Goal: Information Seeking & Learning: Get advice/opinions

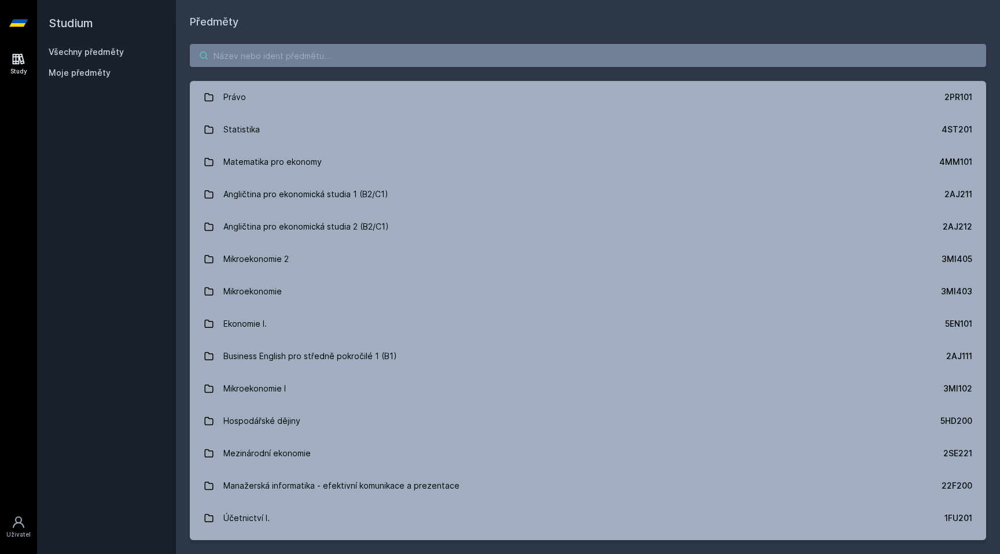
click at [266, 52] on input "search" at bounding box center [588, 55] width 796 height 23
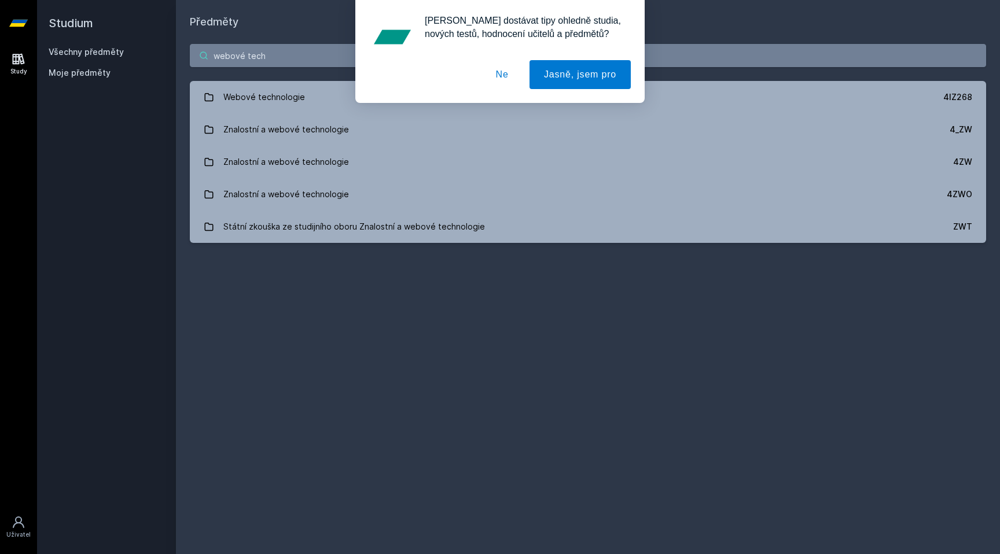
type input "webové tech"
click at [257, 90] on div "[PERSON_NAME] dostávat tipy ohledně studia, nových testů, hodnocení učitelů a p…" at bounding box center [500, 51] width 1000 height 103
click at [299, 91] on div "[PERSON_NAME] dostávat tipy ohledně studia, nových testů, hodnocení učitelů a p…" at bounding box center [500, 51] width 1000 height 103
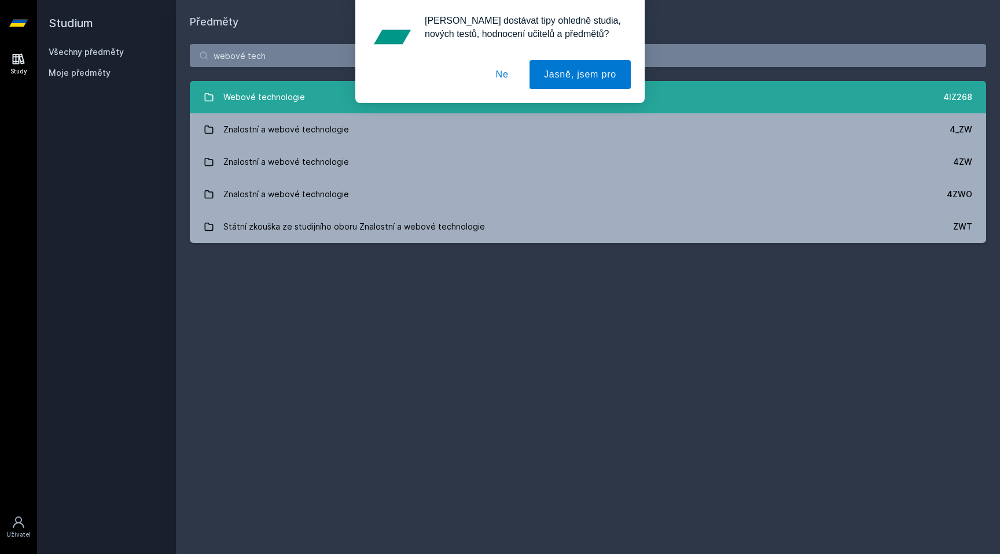
click at [293, 104] on div "Webové technologie" at bounding box center [264, 97] width 82 height 23
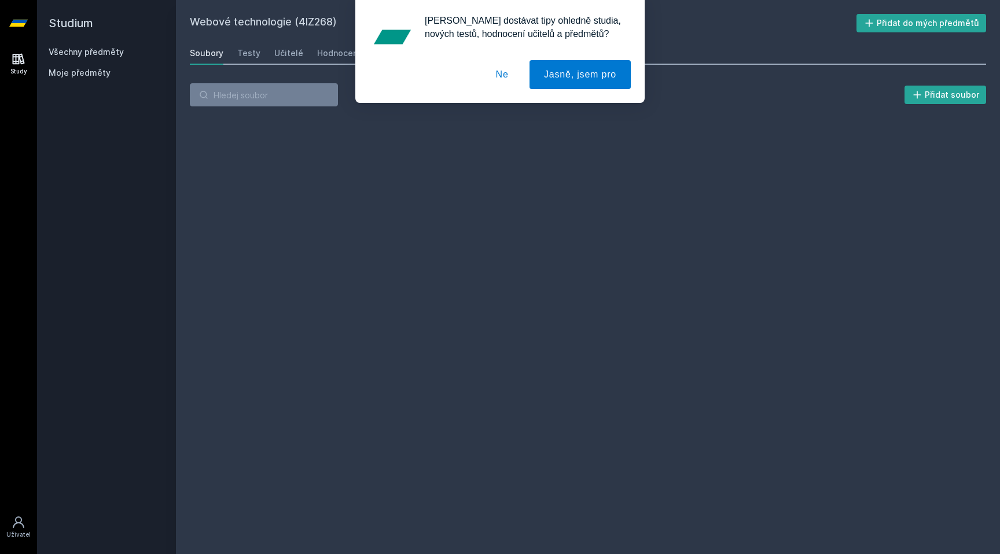
click at [503, 75] on button "Ne" at bounding box center [502, 74] width 42 height 29
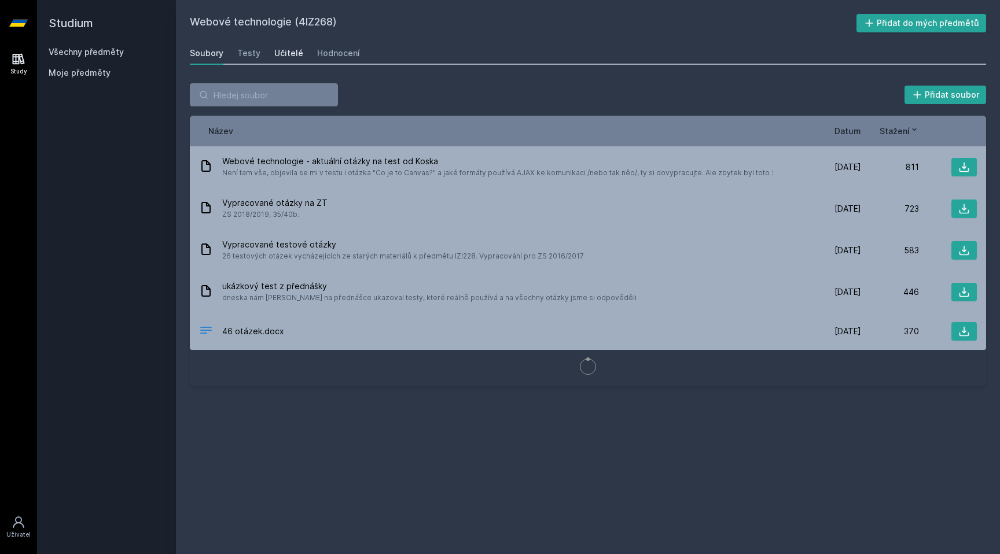
click at [283, 58] on div "Učitelé" at bounding box center [288, 53] width 29 height 12
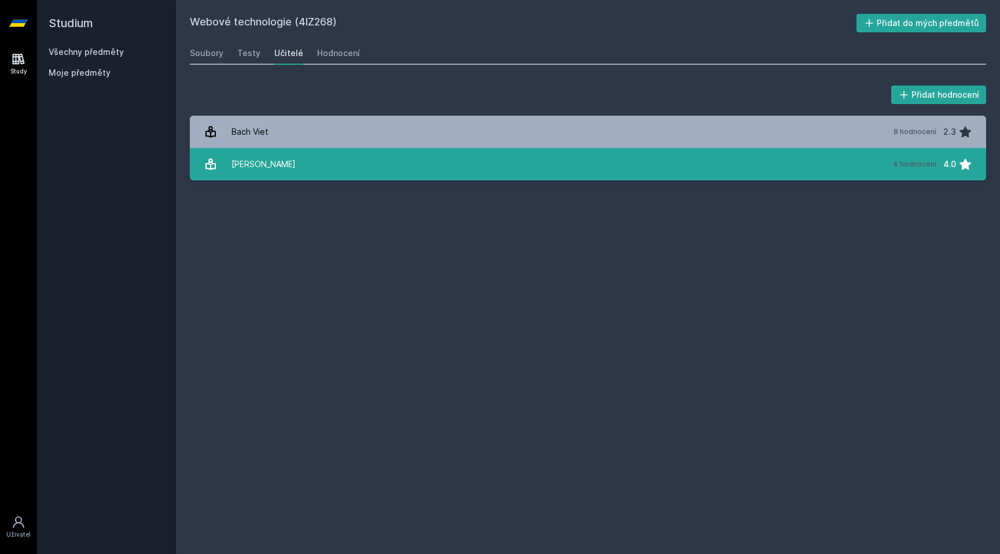
click at [319, 165] on link "[PERSON_NAME] 4 hodnocení 4.0" at bounding box center [588, 164] width 796 height 32
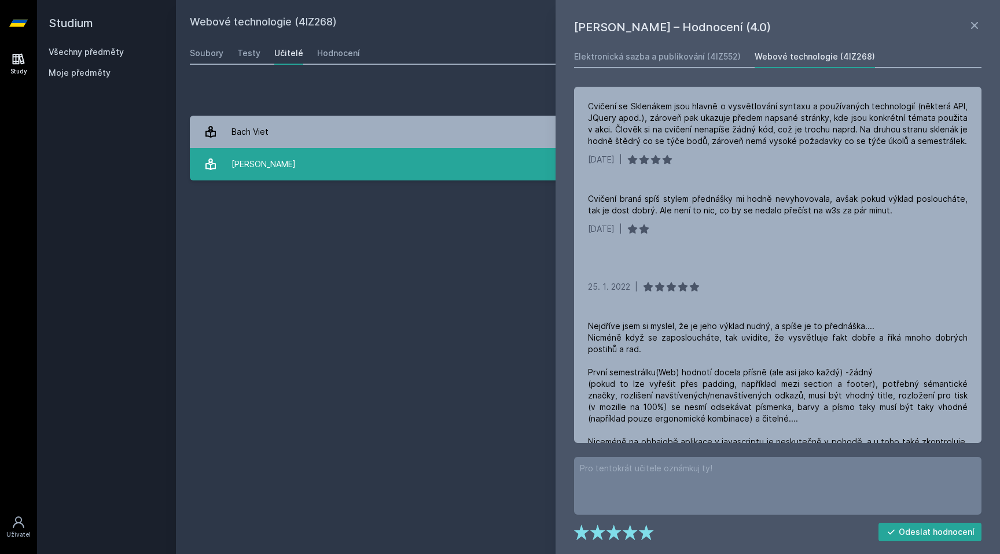
click at [319, 165] on link "[PERSON_NAME] 4 hodnocení 4.0" at bounding box center [588, 164] width 796 height 32
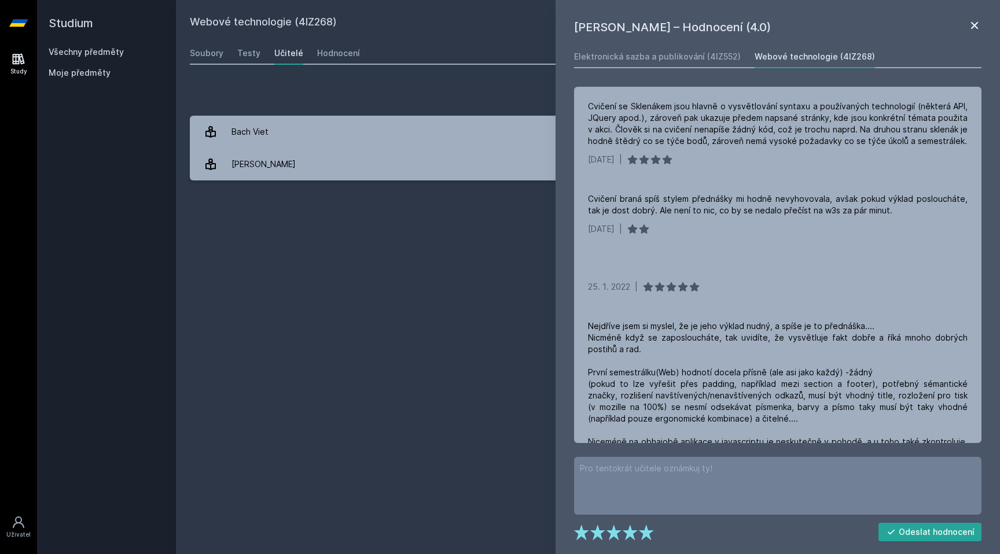
click at [970, 25] on icon at bounding box center [974, 26] width 14 height 14
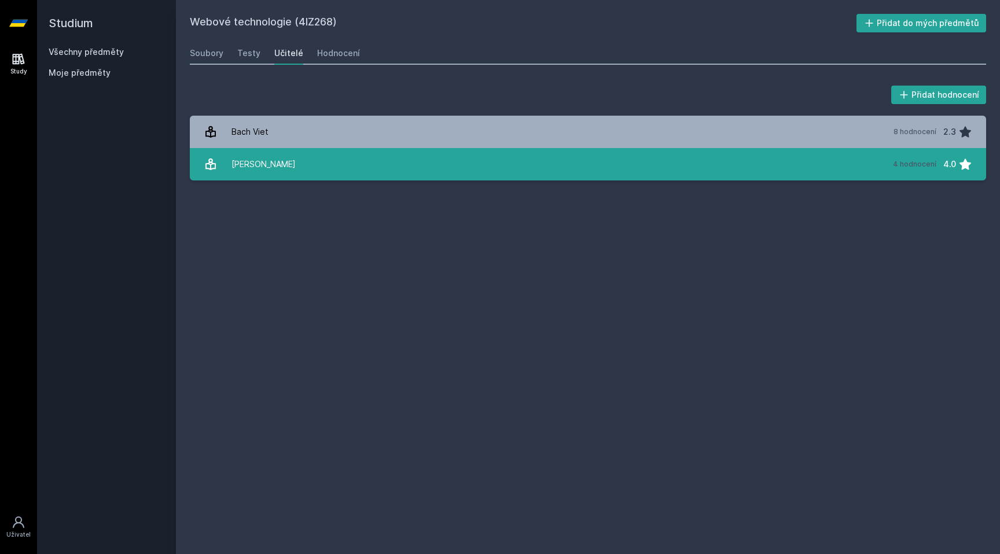
click at [812, 173] on link "[PERSON_NAME] 4 hodnocení 4.0" at bounding box center [588, 164] width 796 height 32
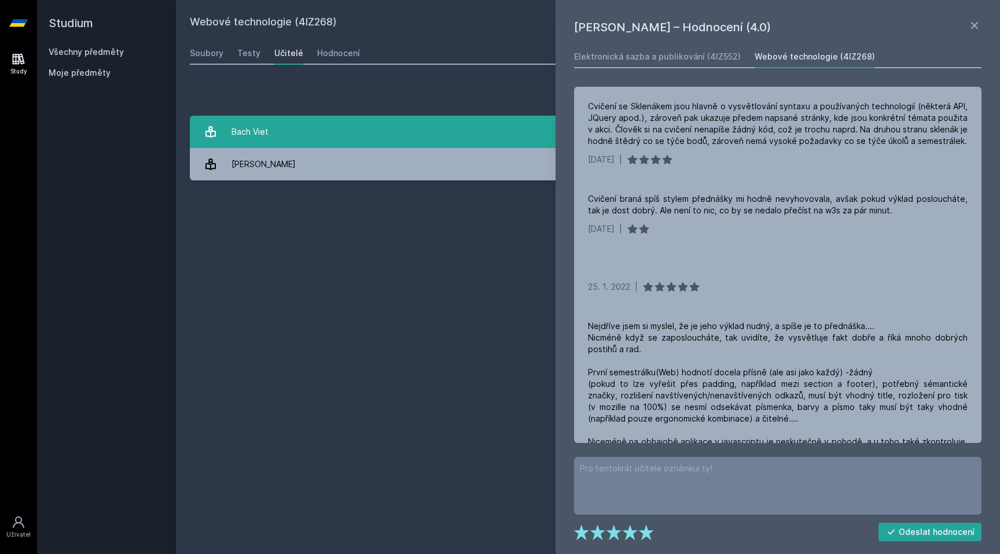
click at [531, 124] on link "Bach Viet 8 hodnocení 2.3" at bounding box center [588, 132] width 796 height 32
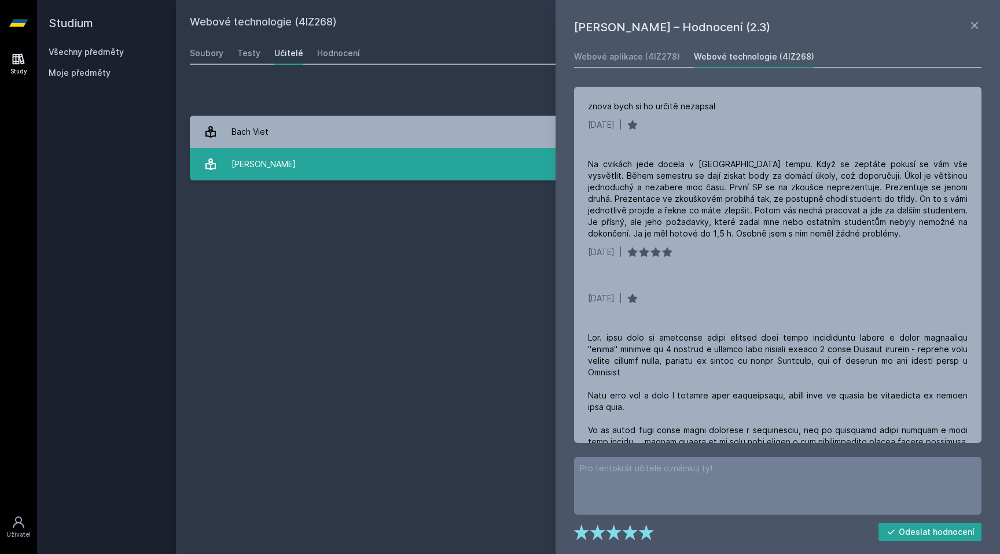
click at [531, 162] on link "[PERSON_NAME] 4 hodnocení 4.0" at bounding box center [588, 164] width 796 height 32
click at [498, 170] on link "[PERSON_NAME] 4 hodnocení 4.0" at bounding box center [588, 164] width 796 height 32
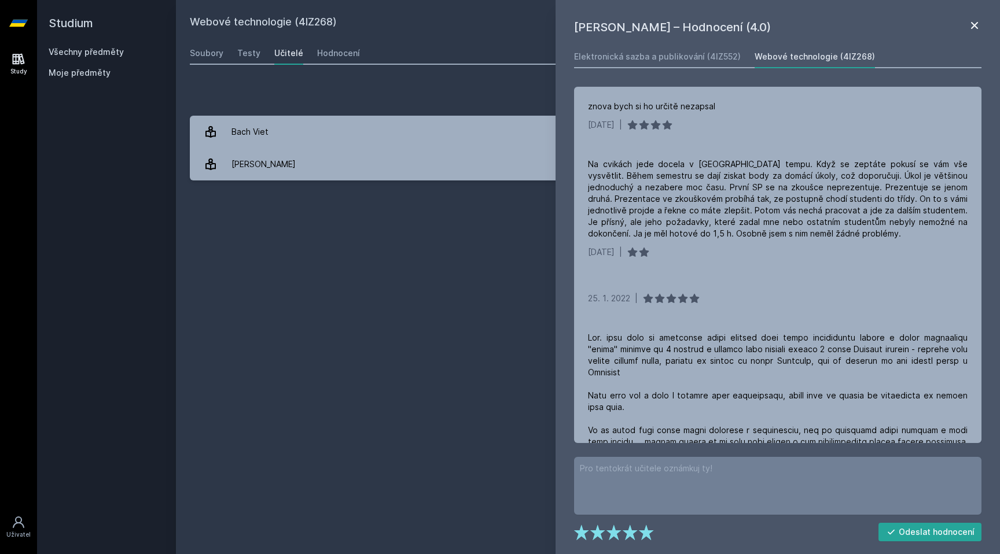
click at [972, 20] on icon at bounding box center [974, 26] width 14 height 14
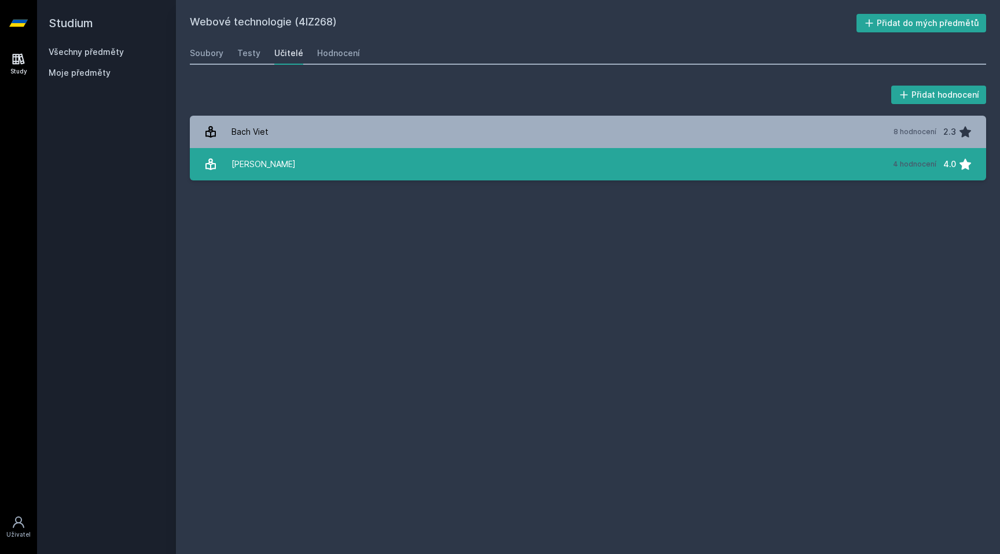
click at [693, 169] on link "[PERSON_NAME] 4 hodnocení 4.0" at bounding box center [588, 164] width 796 height 32
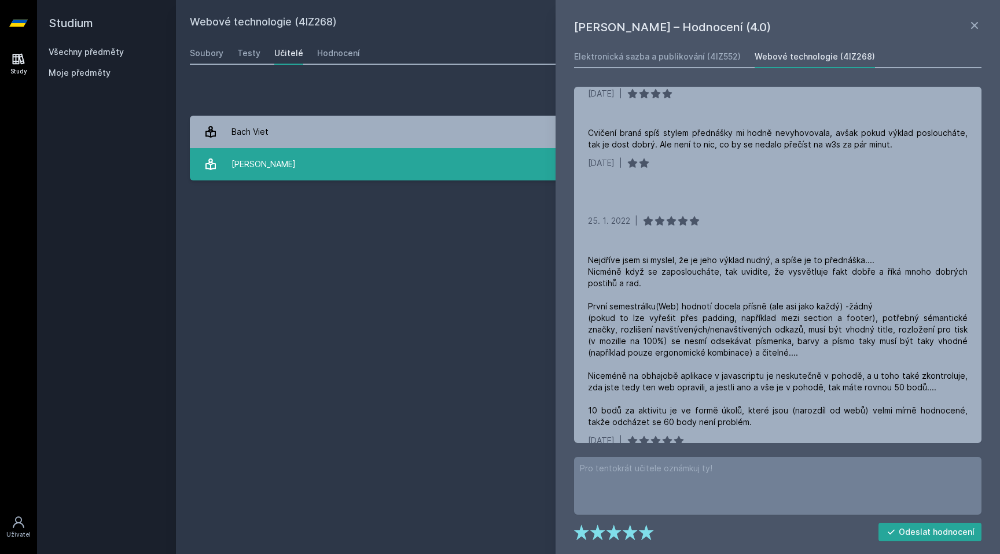
scroll to position [83, 0]
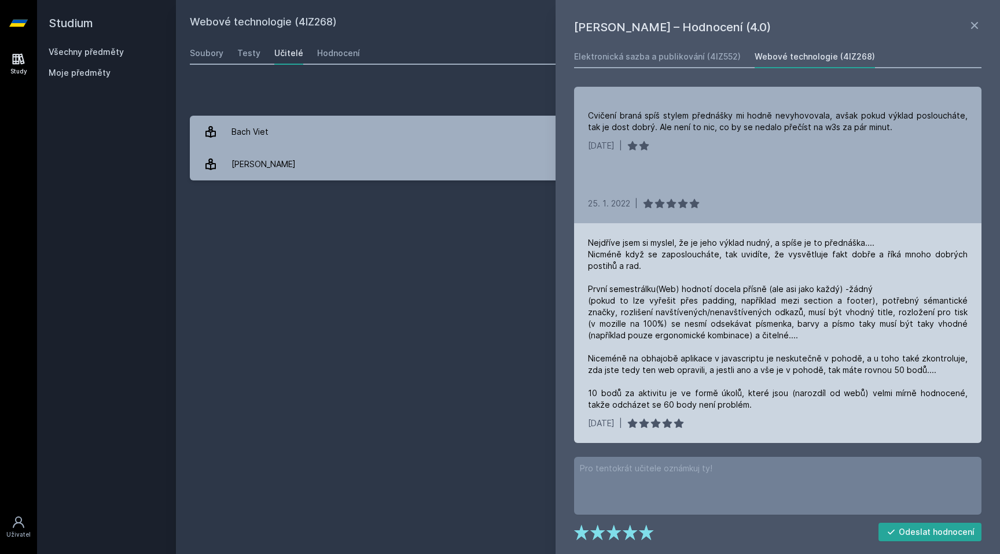
click at [734, 294] on div "Nejdříve jsem si myslel, že je jeho výklad nudný, a spíše je to přednáška.... N…" at bounding box center [778, 324] width 380 height 174
click at [730, 299] on div "Nejdříve jsem si myslel, že je jeho výklad nudný, a spíše je to přednáška.... N…" at bounding box center [778, 324] width 380 height 174
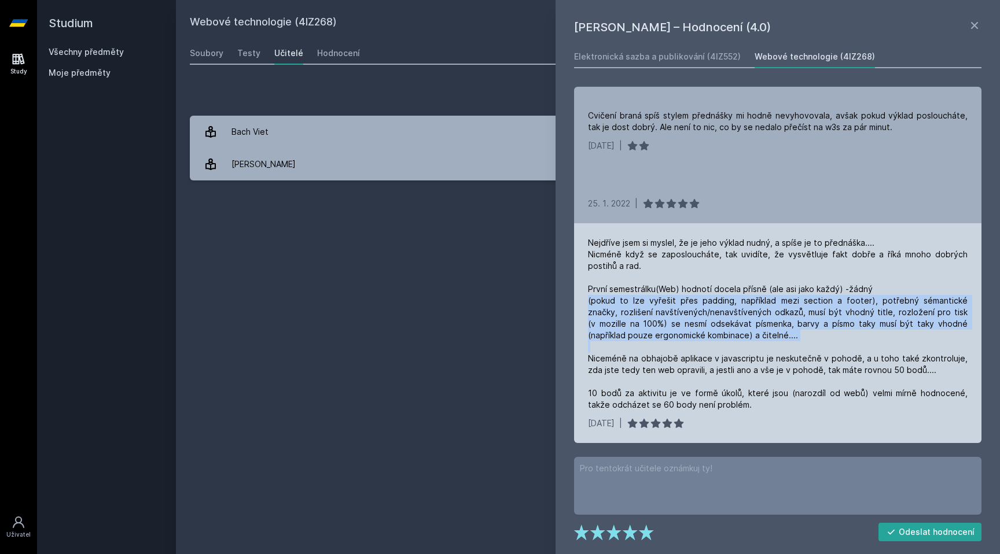
click at [730, 299] on div "Nejdříve jsem si myslel, že je jeho výklad nudný, a spíše je to přednáška.... N…" at bounding box center [778, 324] width 380 height 174
click at [702, 314] on div "Nejdříve jsem si myslel, že je jeho výklad nudný, a spíše je to přednáška.... N…" at bounding box center [778, 324] width 380 height 174
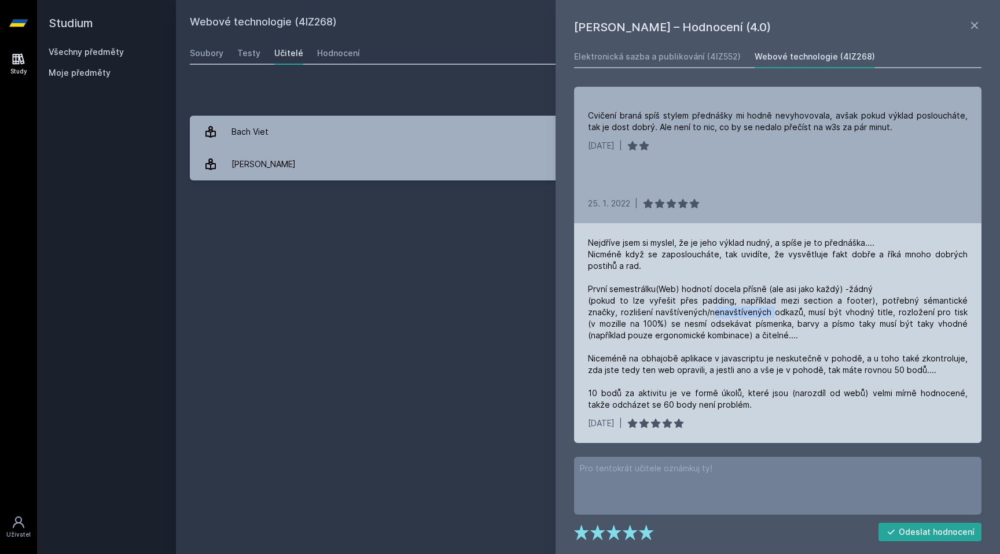
click at [702, 314] on div "Nejdříve jsem si myslel, že je jeho výklad nudný, a spíše je to přednáška.... N…" at bounding box center [778, 324] width 380 height 174
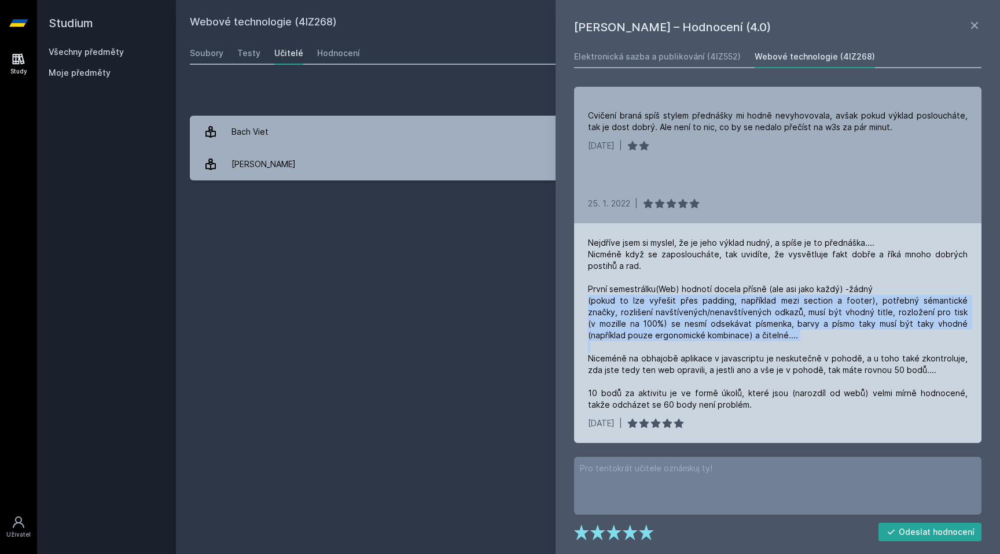
click at [702, 314] on div "Nejdříve jsem si myslel, že je jeho výklad nudný, a spíše je to přednáška.... N…" at bounding box center [778, 324] width 380 height 174
click at [712, 327] on div "Nejdříve jsem si myslel, že je jeho výklad nudný, a spíše je to přednáška.... N…" at bounding box center [778, 324] width 380 height 174
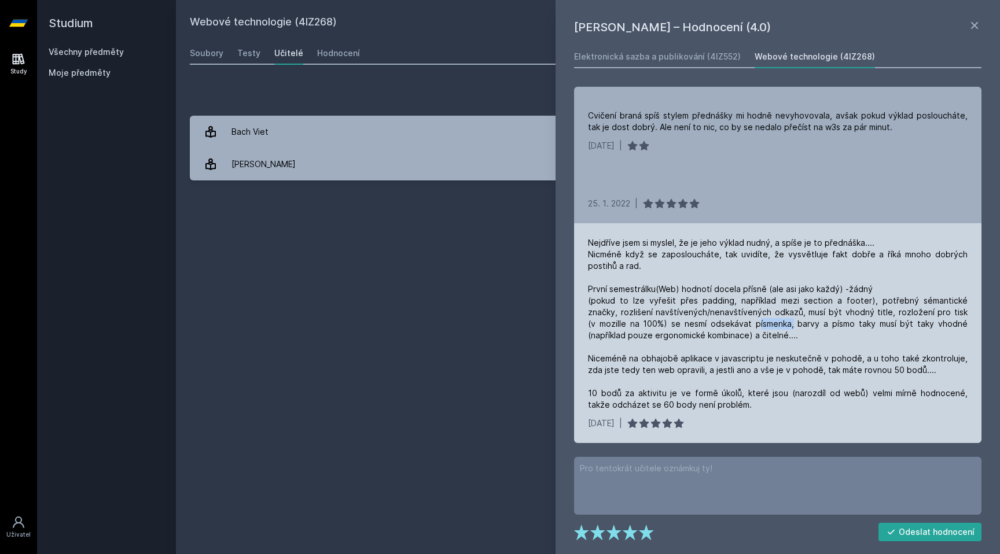
click at [712, 327] on div "Nejdříve jsem si myslel, že je jeho výklad nudný, a spíše je to přednáška.... N…" at bounding box center [778, 324] width 380 height 174
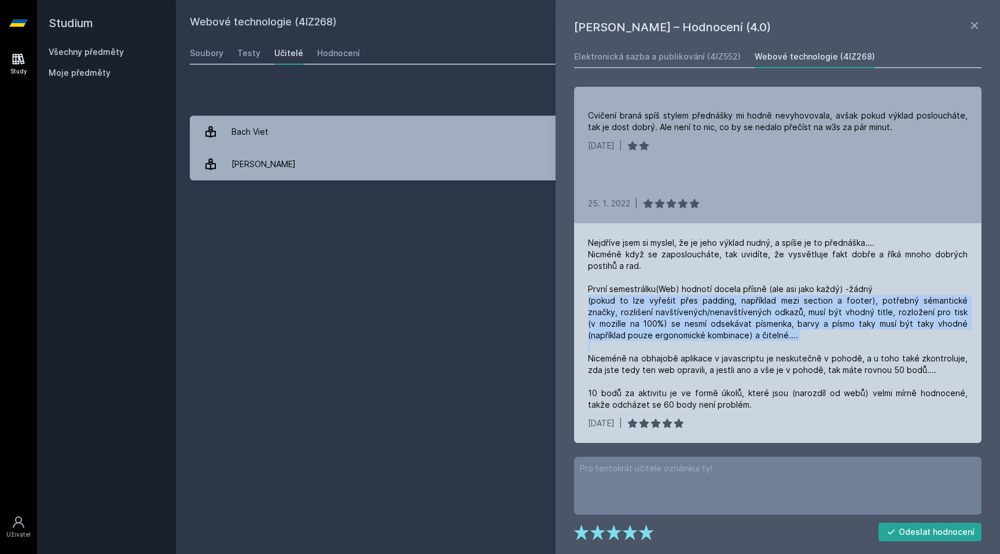
click at [712, 327] on div "Nejdříve jsem si myslel, že je jeho výklad nudný, a spíše je to přednáška.... N…" at bounding box center [778, 324] width 380 height 174
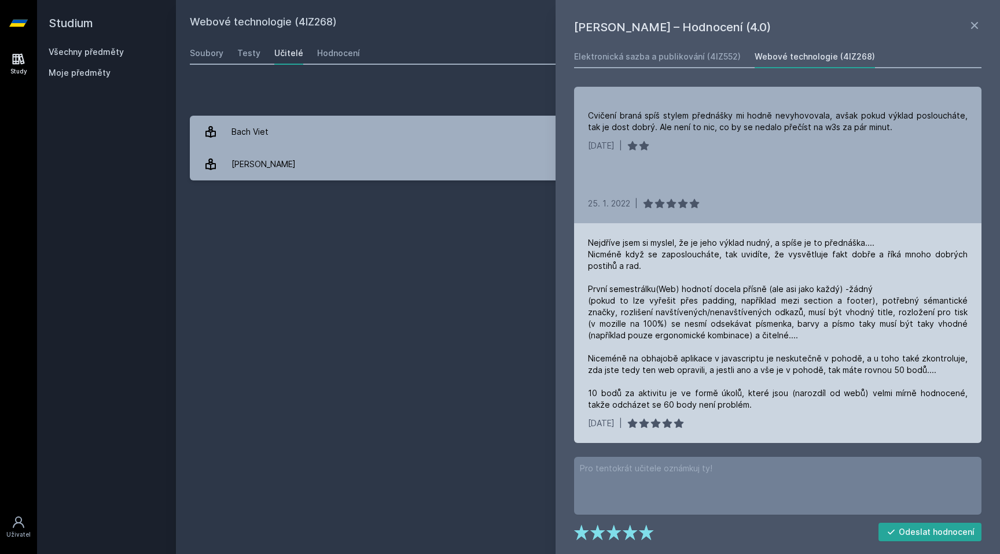
click at [703, 362] on div "Nejdříve jsem si myslel, že je jeho výklad nudný, a spíše je to přednáška.... N…" at bounding box center [778, 324] width 380 height 174
click at [714, 363] on div "Nejdříve jsem si myslel, že je jeho výklad nudný, a spíše je to přednáška.... N…" at bounding box center [778, 324] width 380 height 174
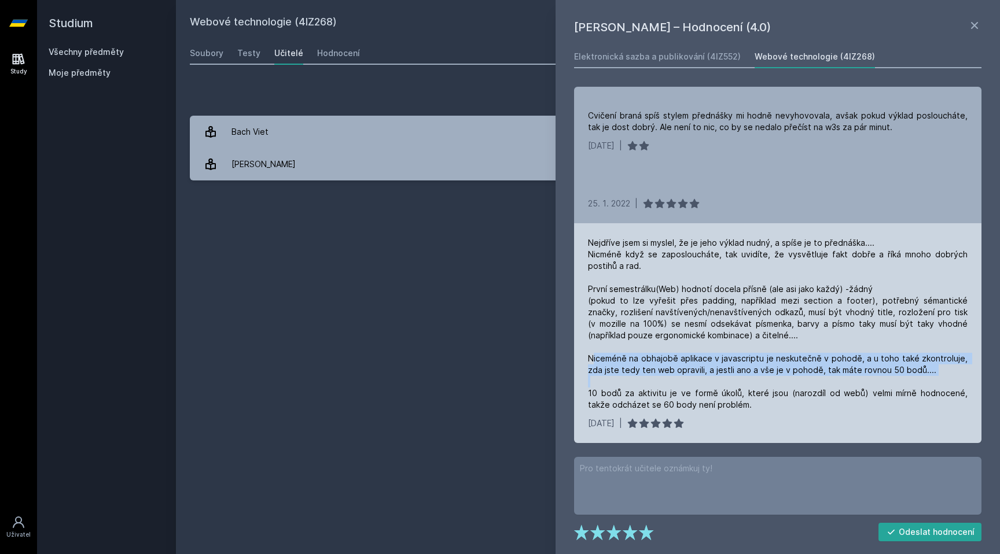
click at [714, 363] on div "Nejdříve jsem si myslel, že je jeho výklad nudný, a spíše je to přednáška.... N…" at bounding box center [778, 324] width 380 height 174
click at [719, 366] on div "Nejdříve jsem si myslel, že je jeho výklad nudný, a spíše je to přednáška.... N…" at bounding box center [778, 324] width 380 height 174
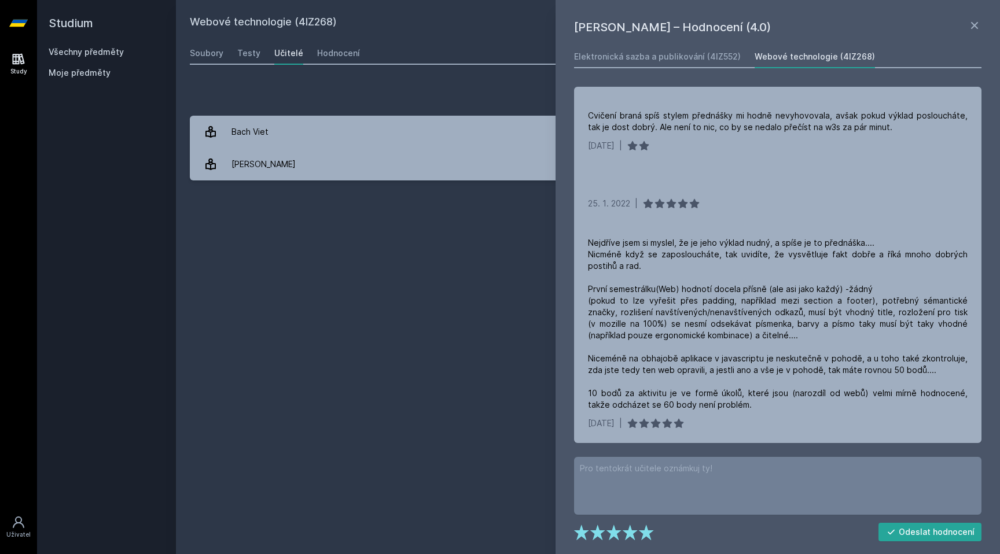
click at [170, 260] on div "Studium Všechny předměty Moje předměty" at bounding box center [106, 277] width 139 height 554
click at [977, 23] on icon at bounding box center [974, 25] width 7 height 7
